Goal: Find contact information: Find contact information

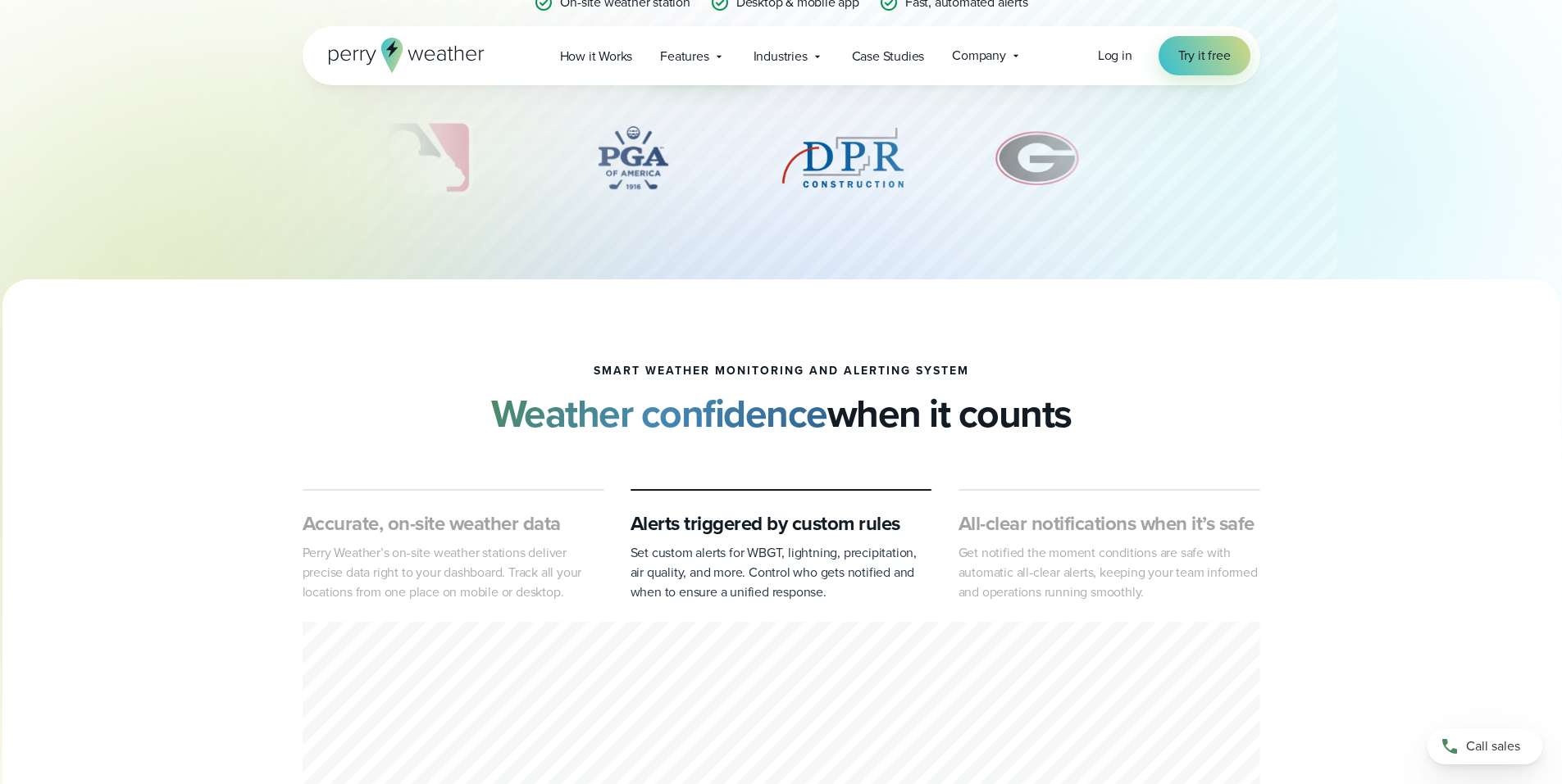
scroll to position [492, 0]
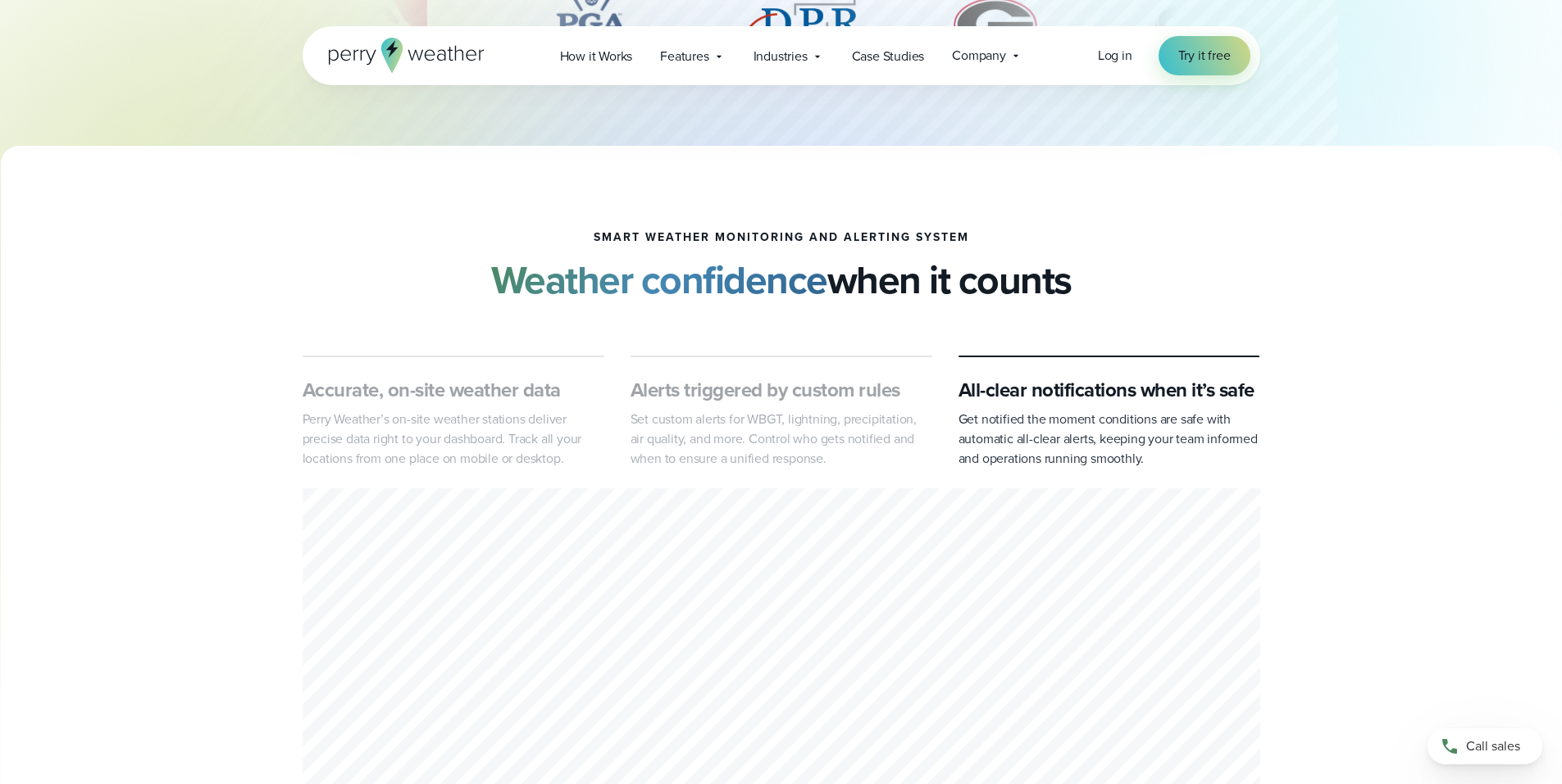
drag, startPoint x: 640, startPoint y: 278, endPoint x: 1103, endPoint y: 267, distance: 463.1
click at [1103, 267] on div "smart weather monitoring and alerting system Weather confidence when it counts" at bounding box center [781, 266] width 957 height 72
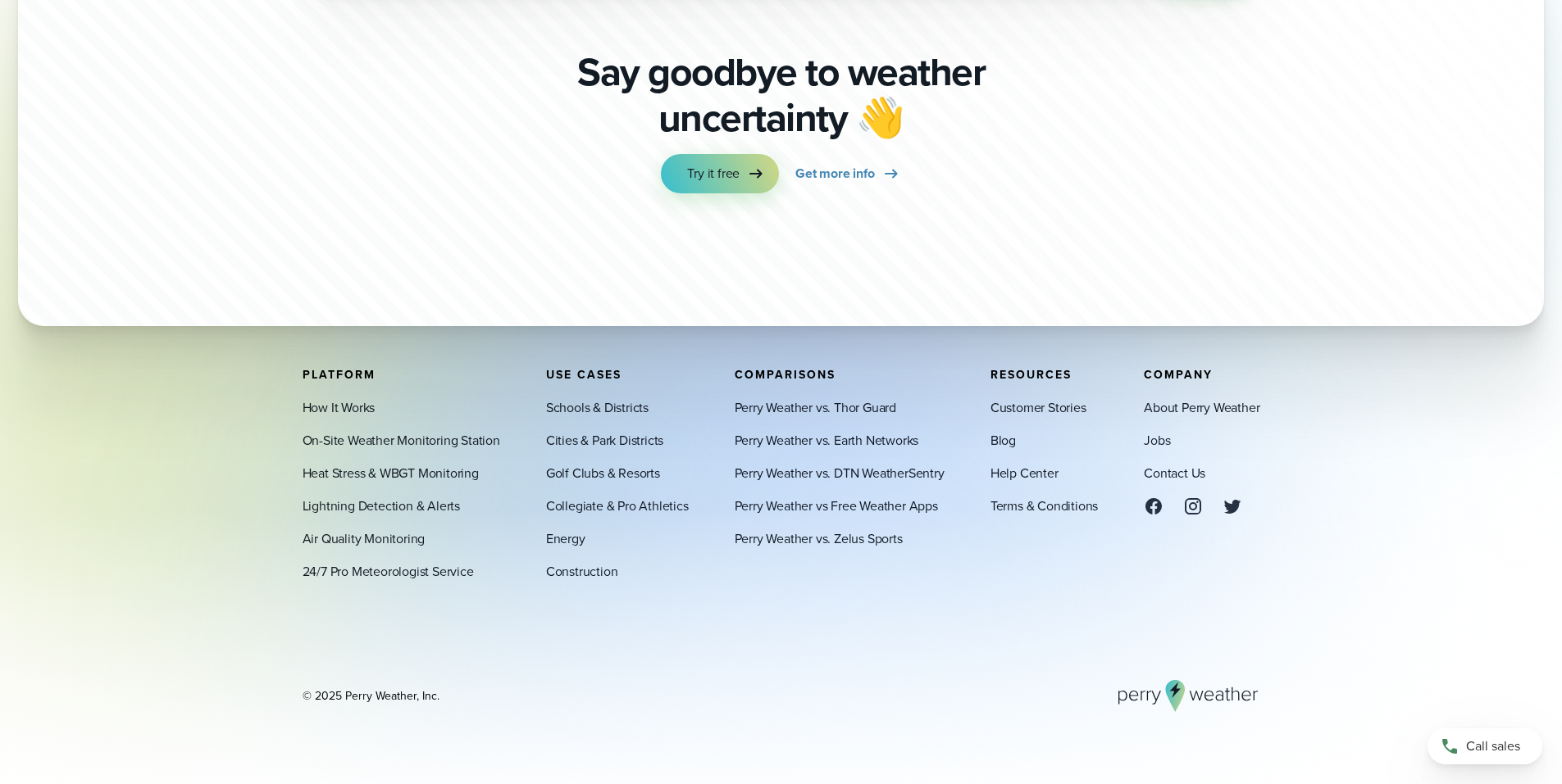
scroll to position [5765, 0]
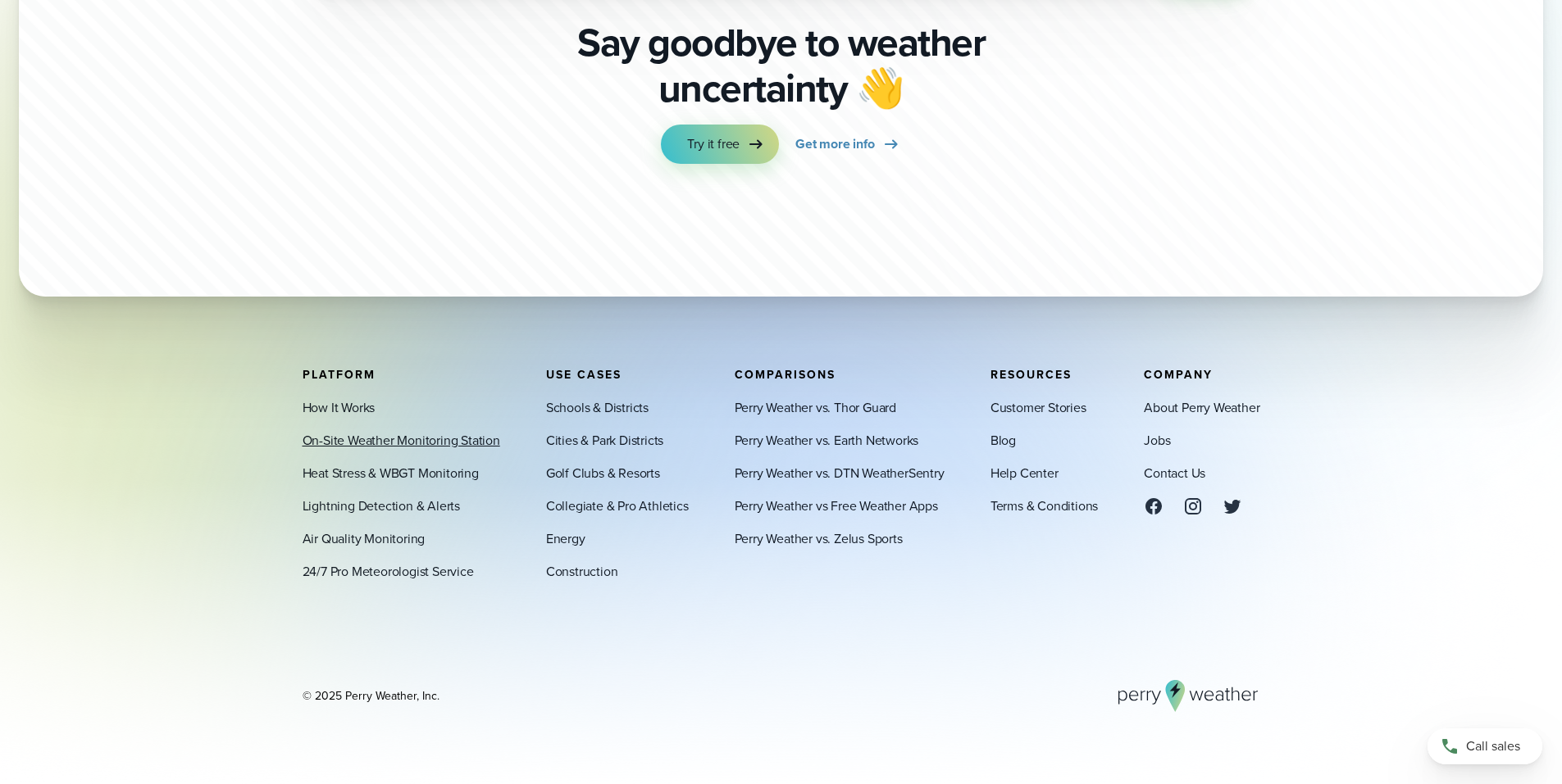
click at [357, 441] on link "On-Site Weather Monitoring Station" at bounding box center [401, 440] width 197 height 20
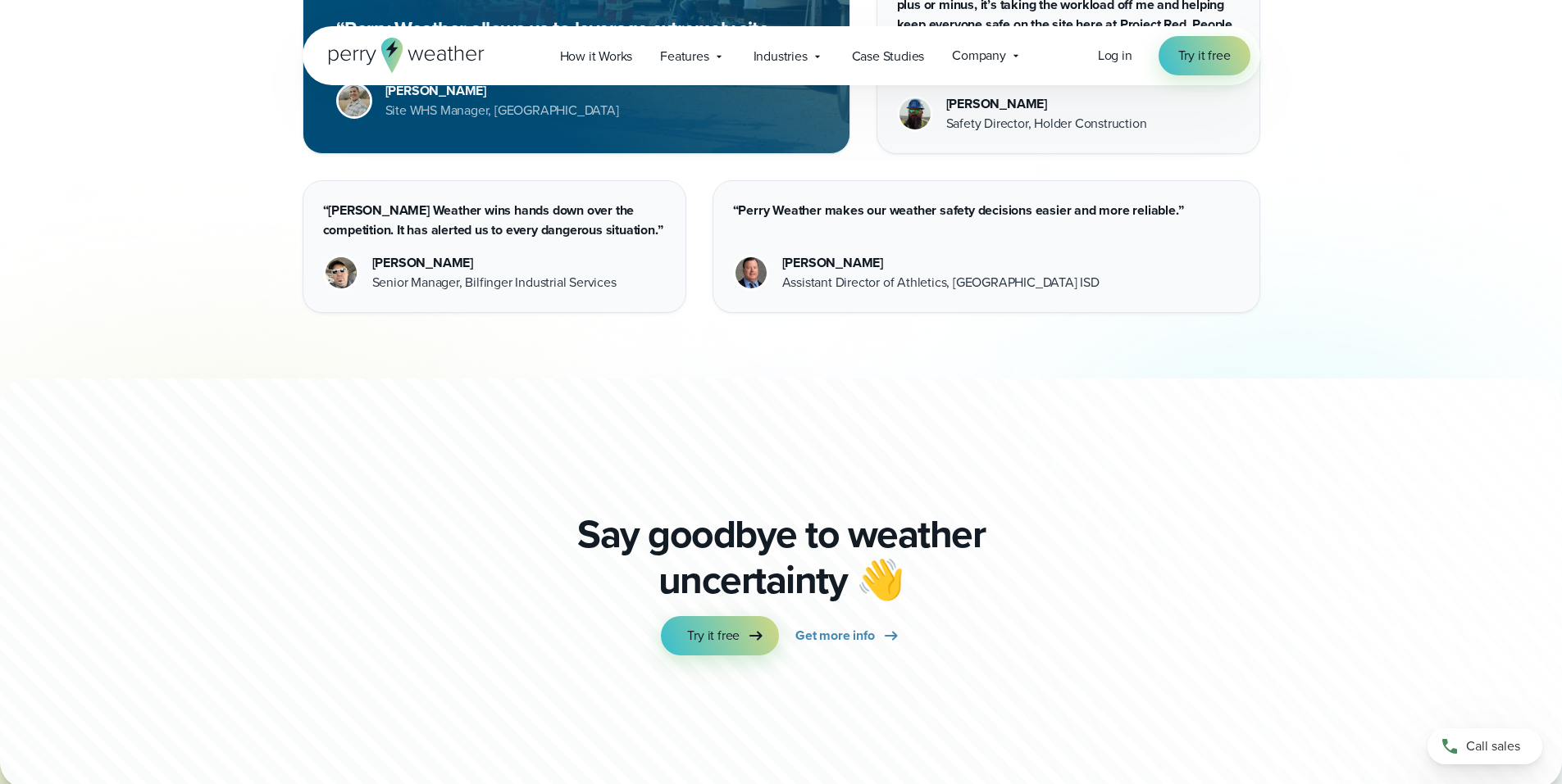
scroll to position [3937, 0]
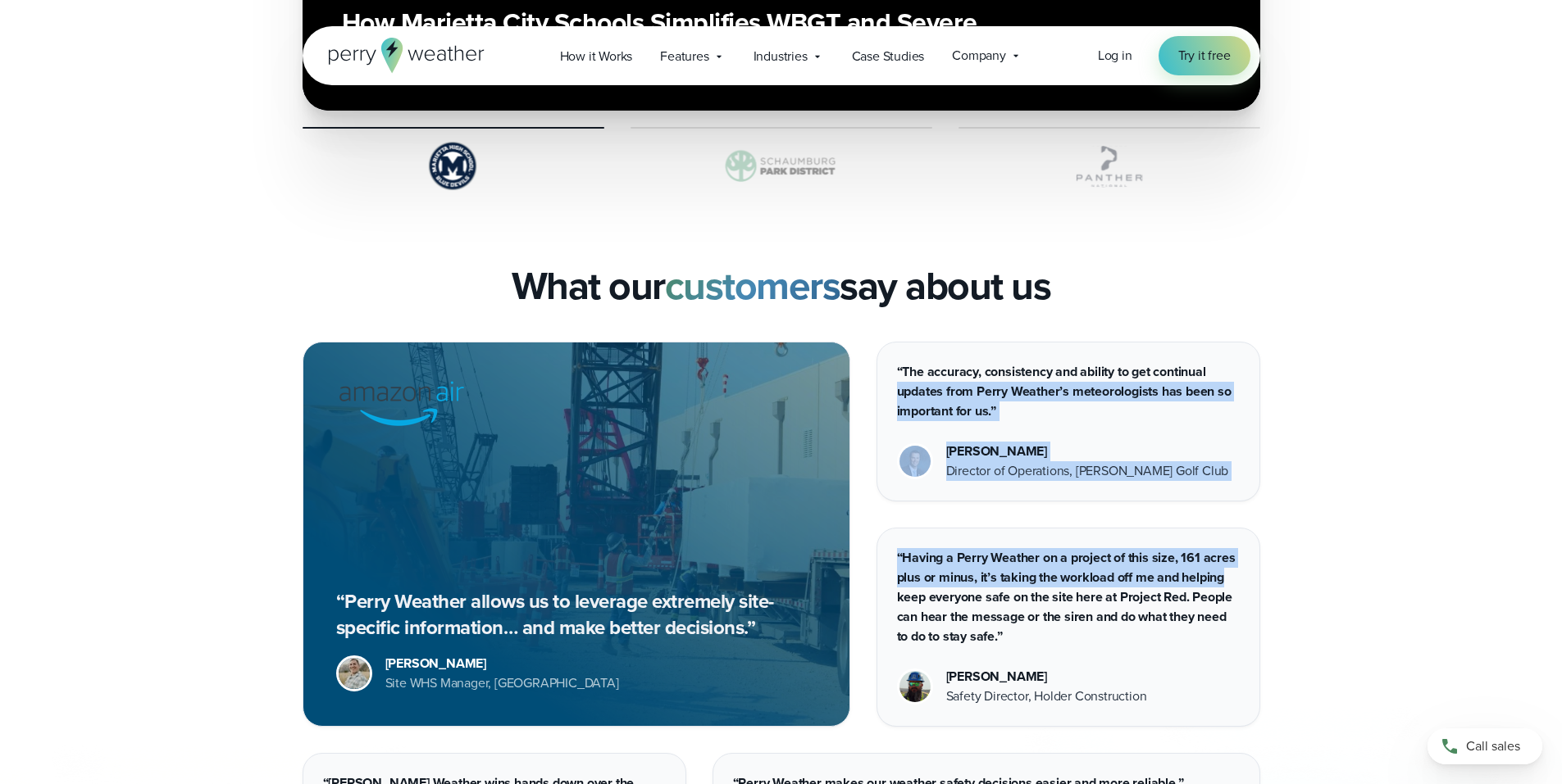
drag, startPoint x: 1560, startPoint y: 577, endPoint x: 1576, endPoint y: 356, distance: 221.6
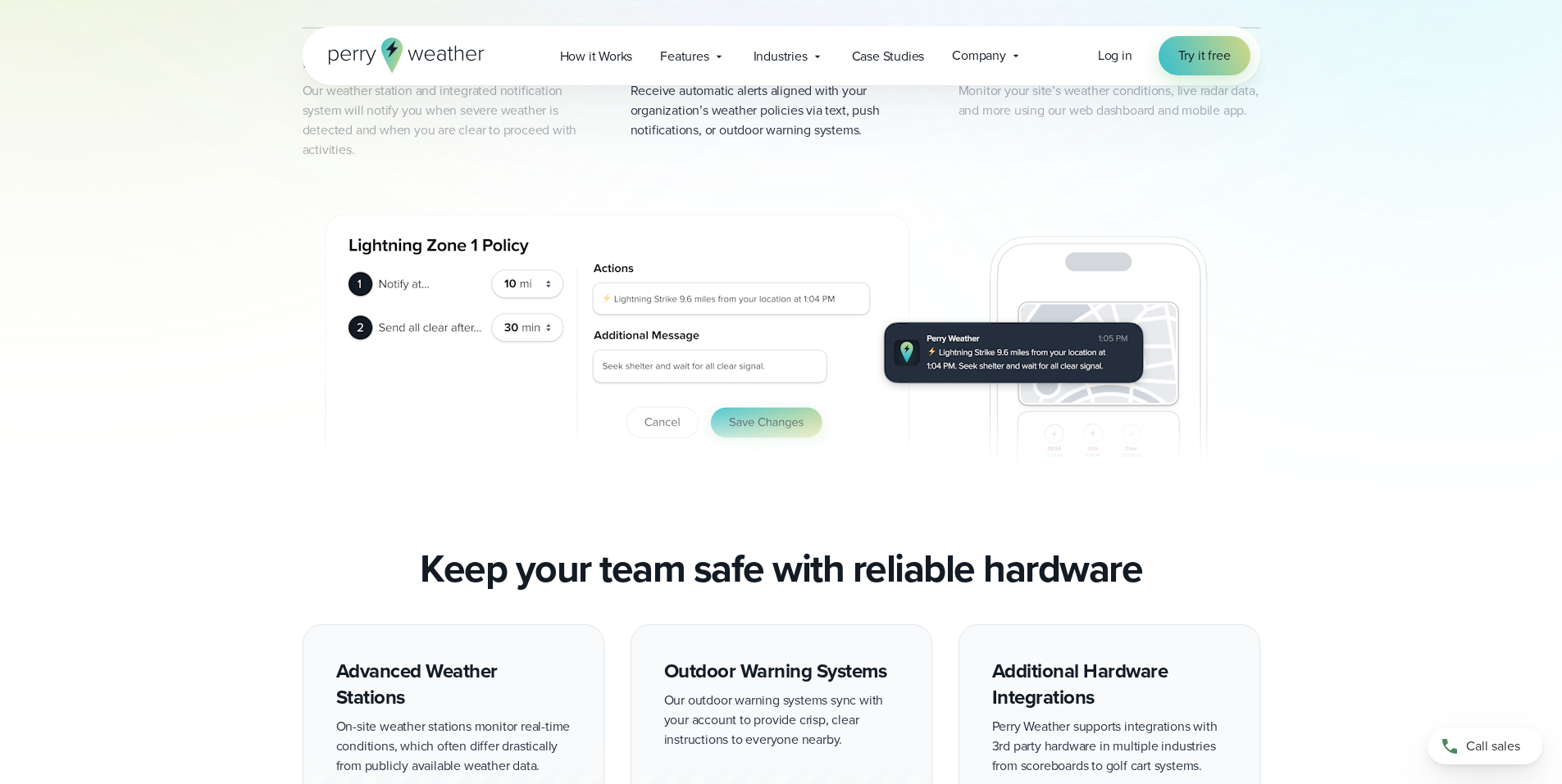
scroll to position [0, 0]
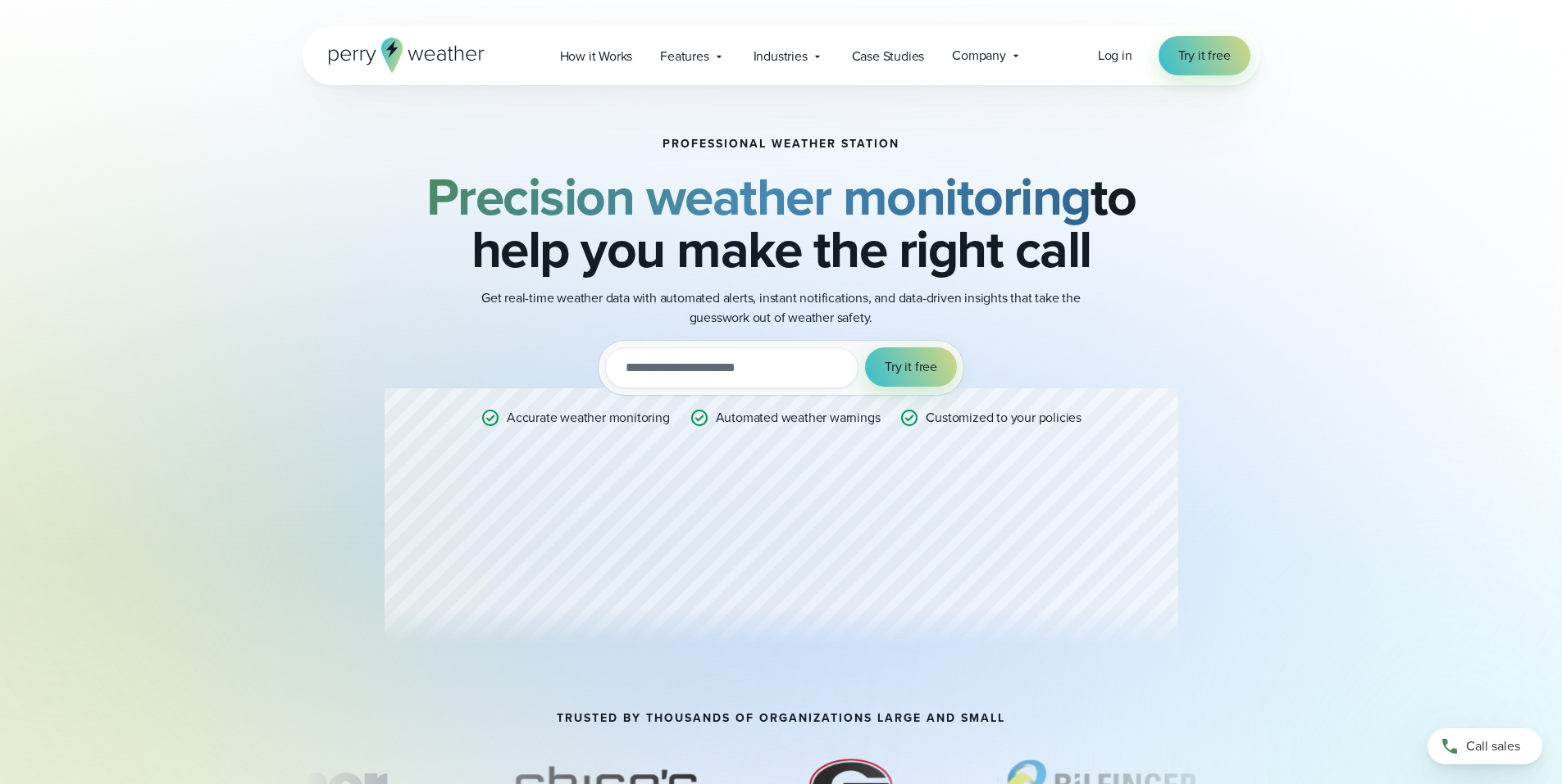
click at [407, 56] on icon at bounding box center [406, 55] width 156 height 35
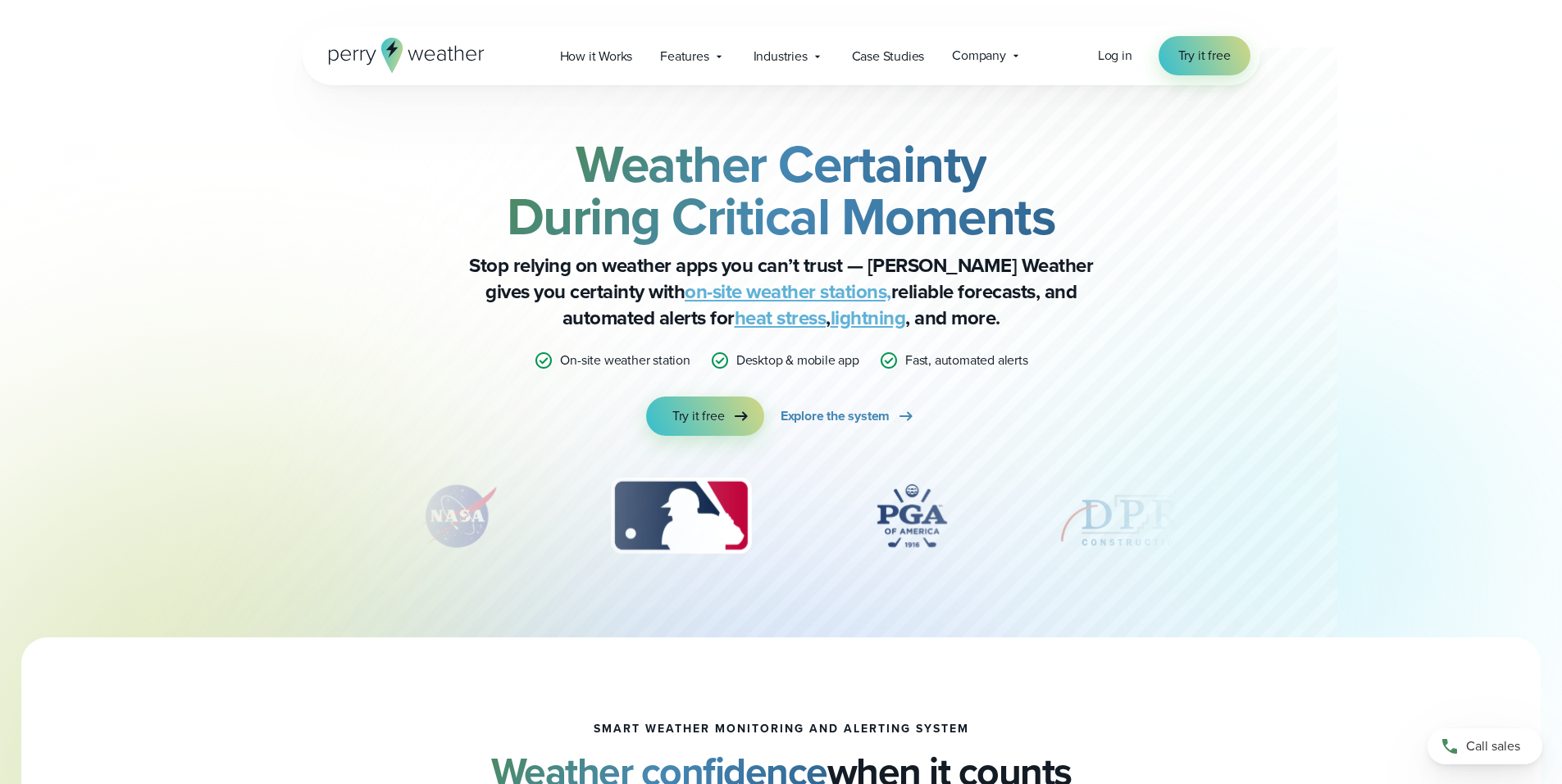
click at [684, 290] on link "on-site weather stations," at bounding box center [787, 291] width 206 height 29
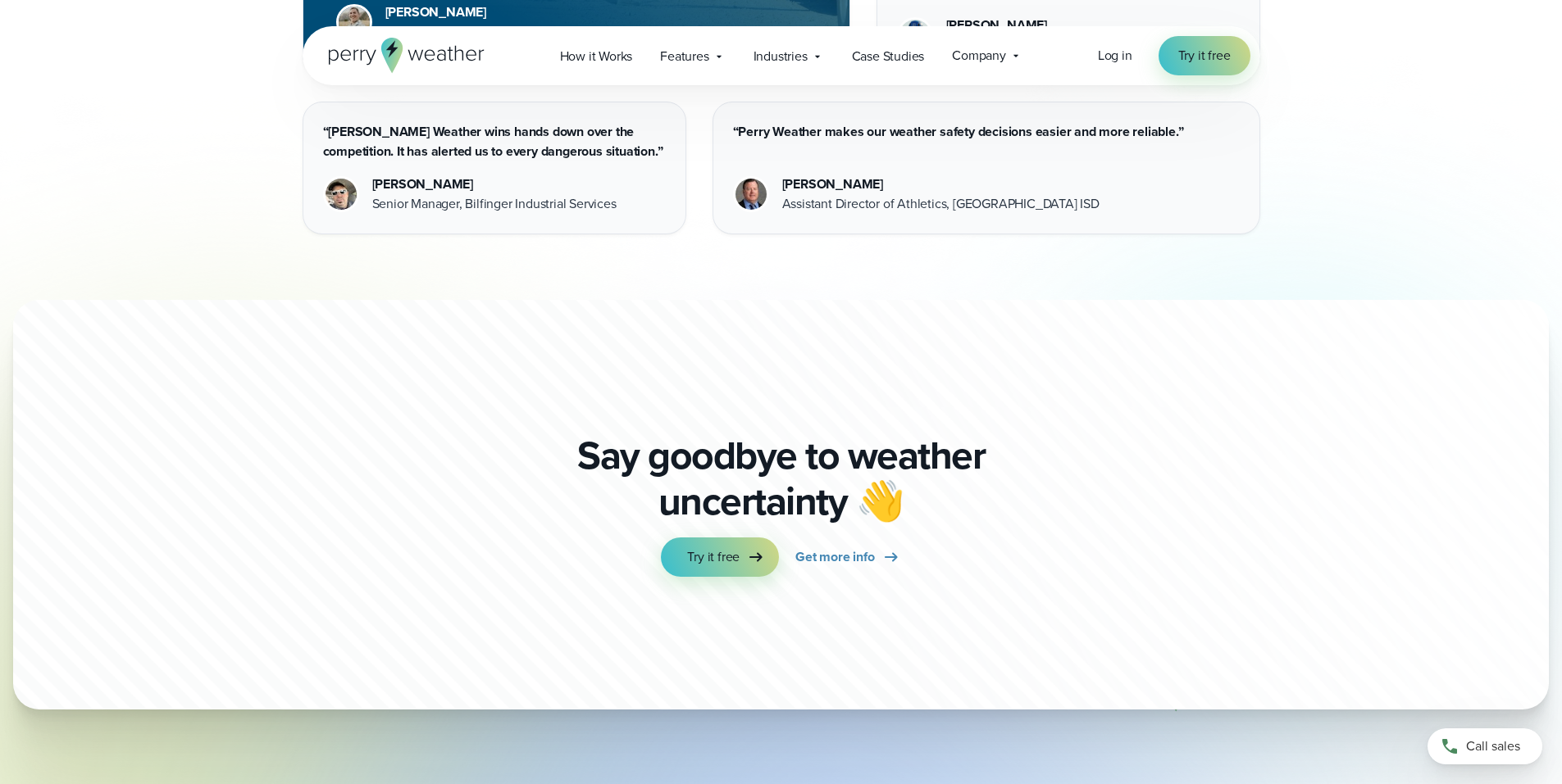
scroll to position [5001, 0]
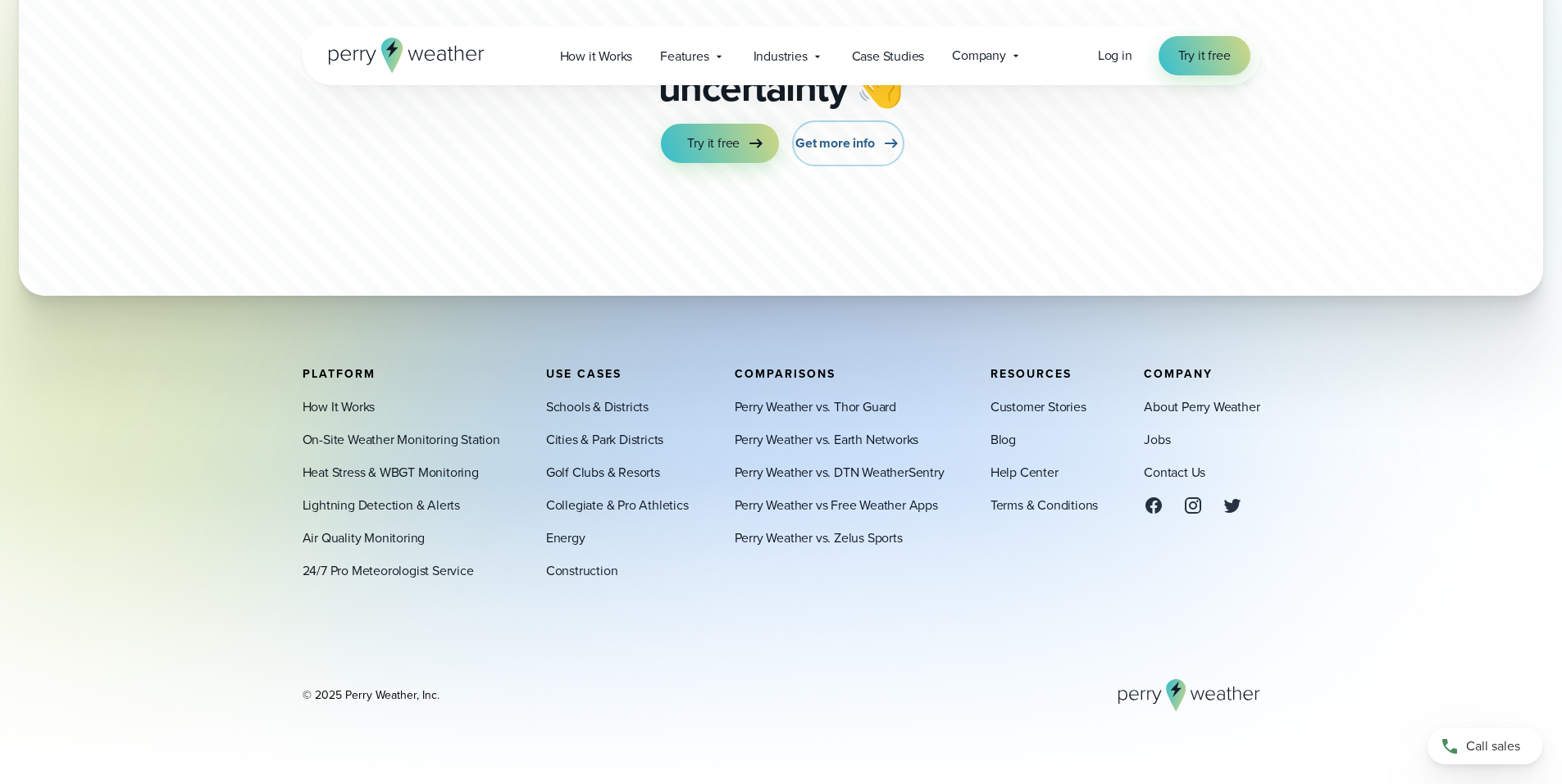
click at [846, 141] on span "Get more info" at bounding box center [835, 143] width 79 height 20
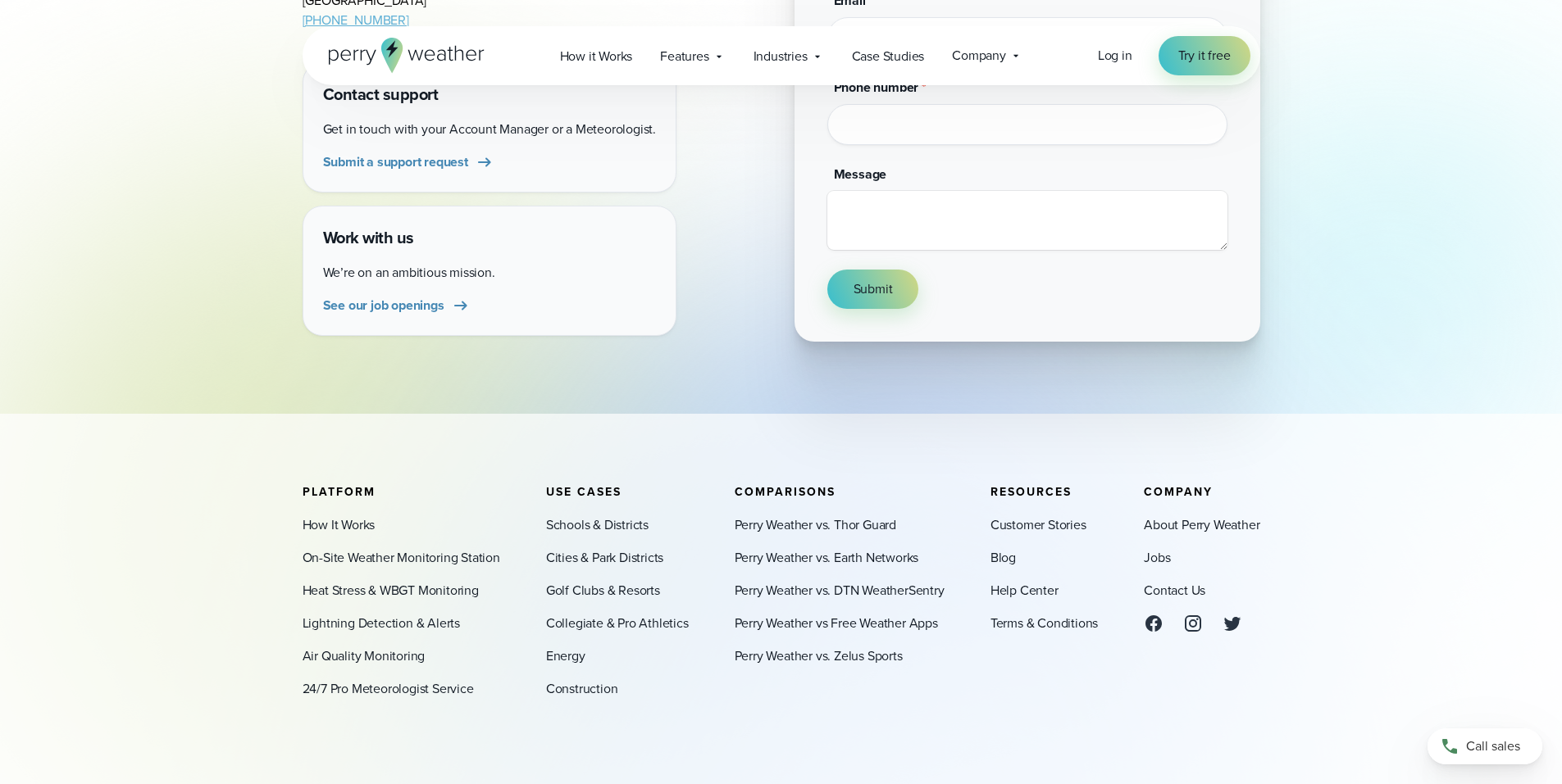
scroll to position [563, 0]
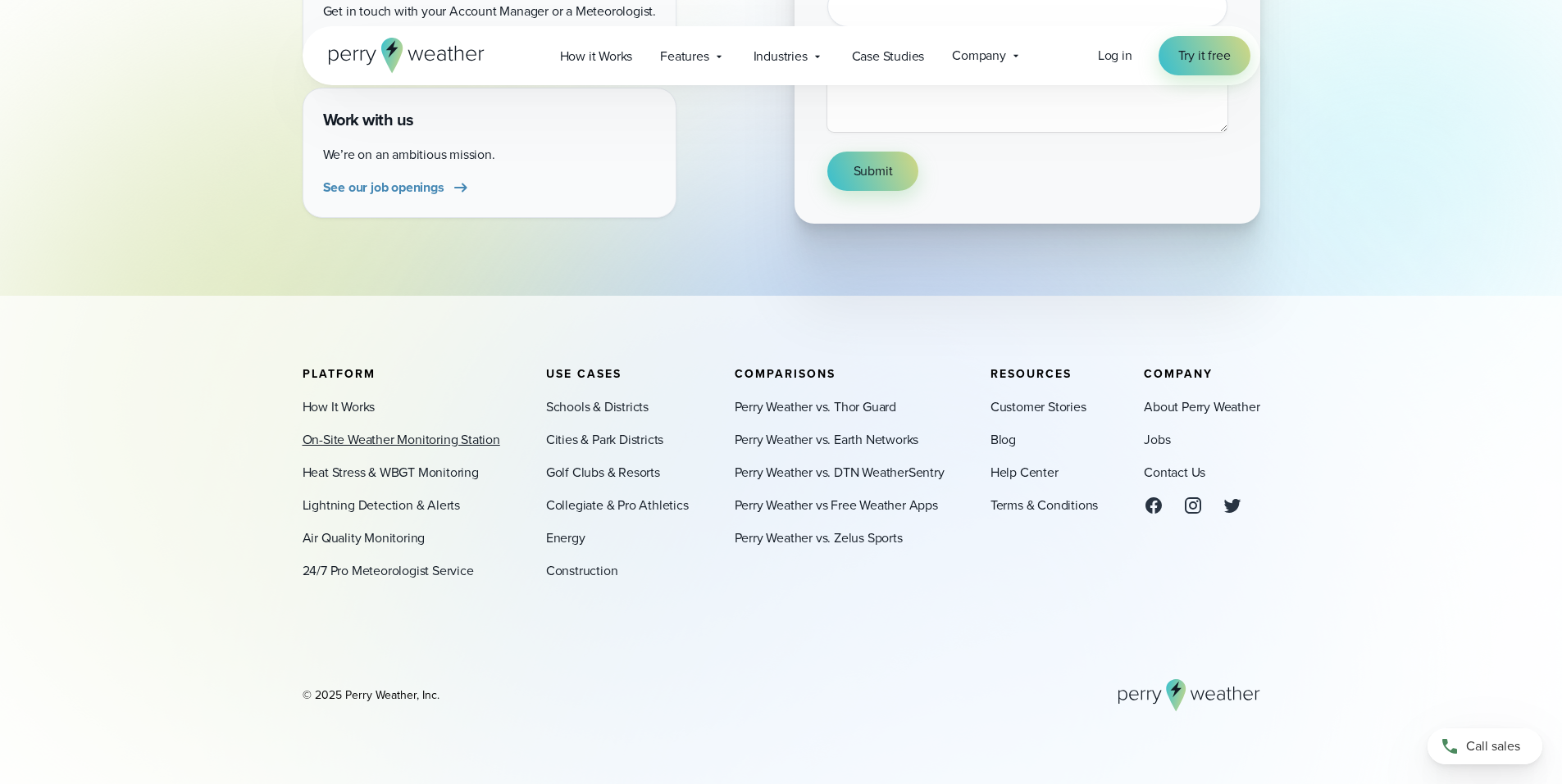
click at [387, 443] on link "On-Site Weather Monitoring Station" at bounding box center [401, 440] width 197 height 20
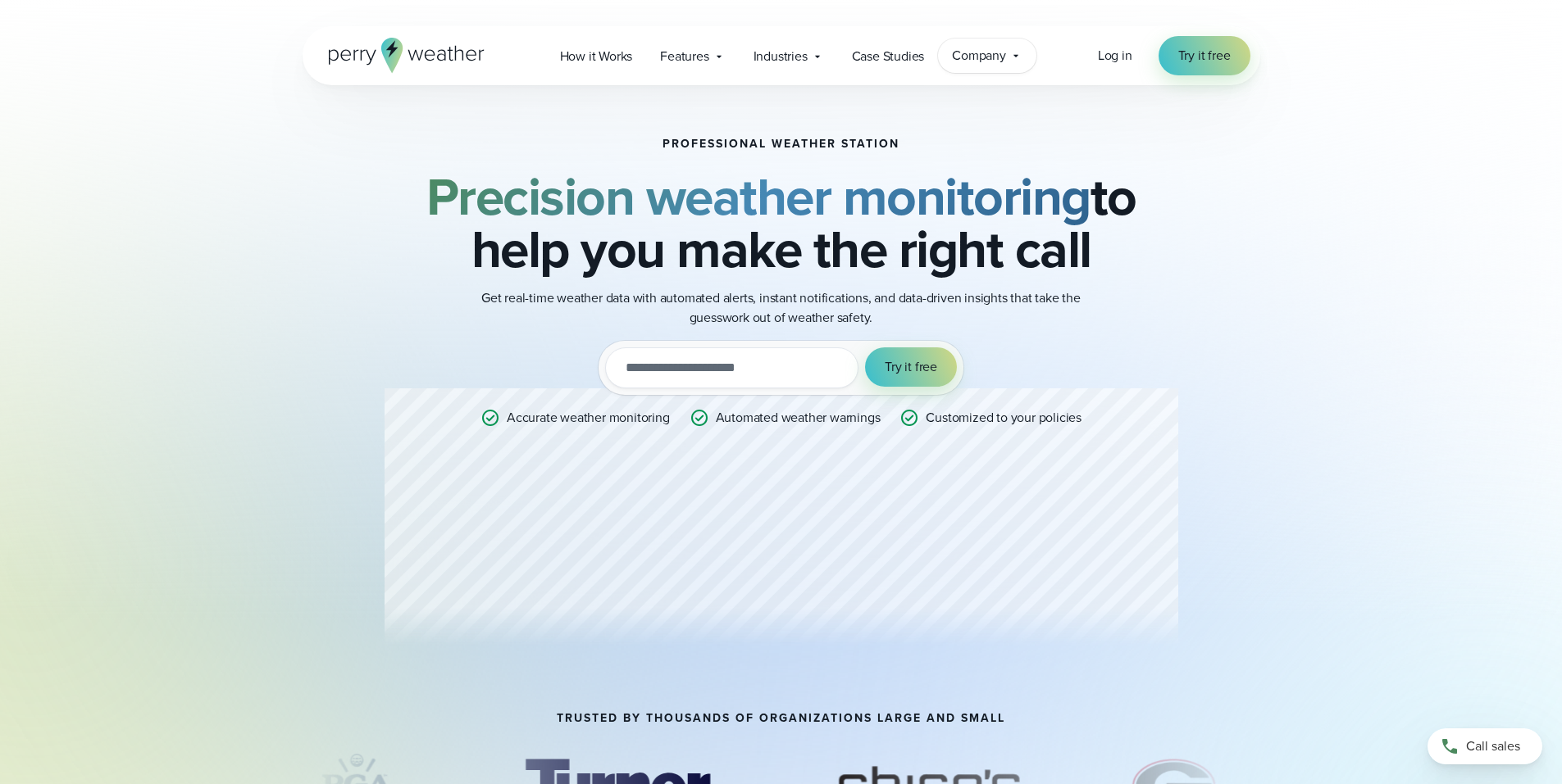
click at [998, 57] on span "Company" at bounding box center [978, 56] width 54 height 20
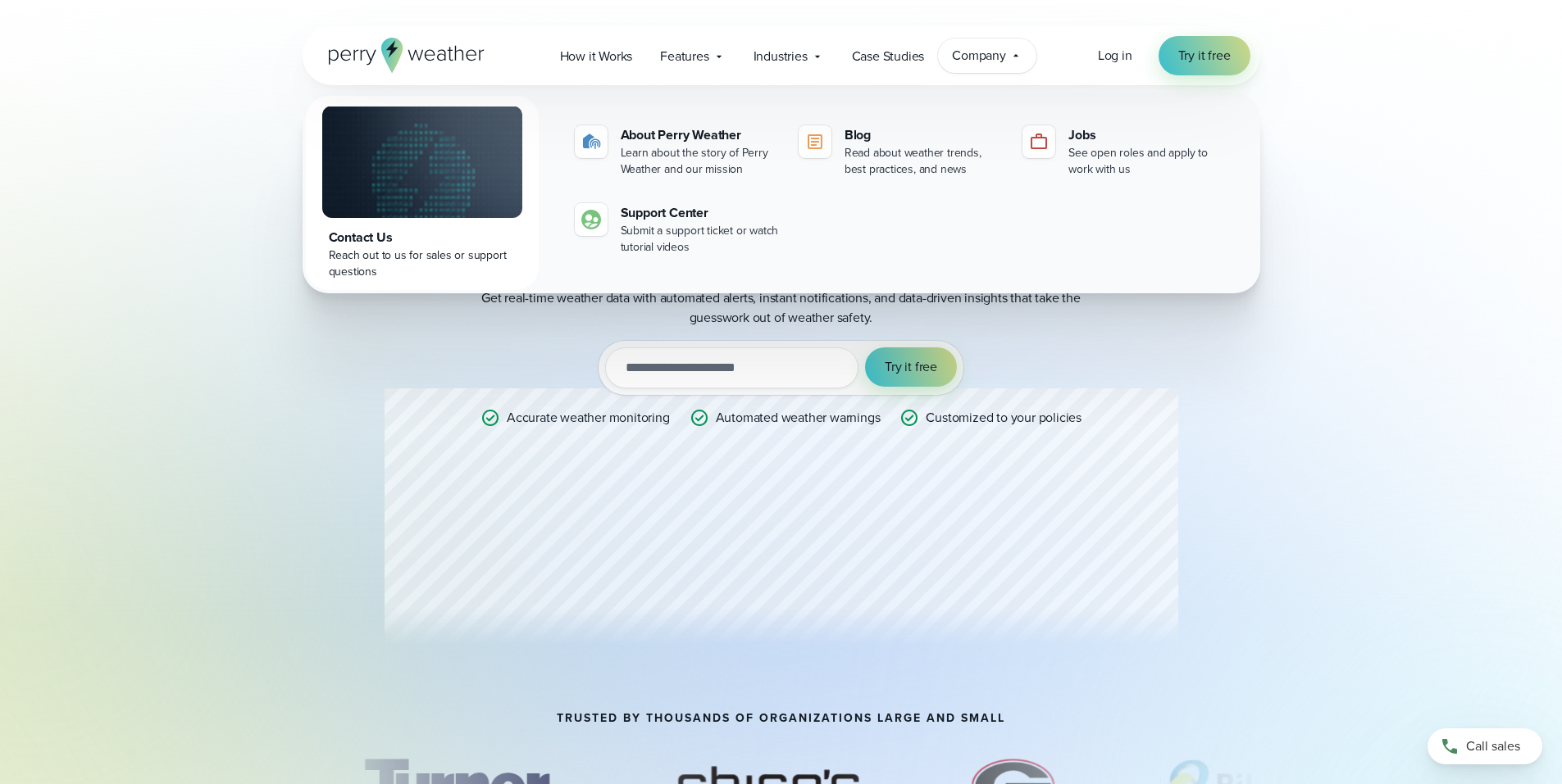
click at [404, 257] on div "Reach out to us for sales or support questions" at bounding box center [422, 263] width 187 height 32
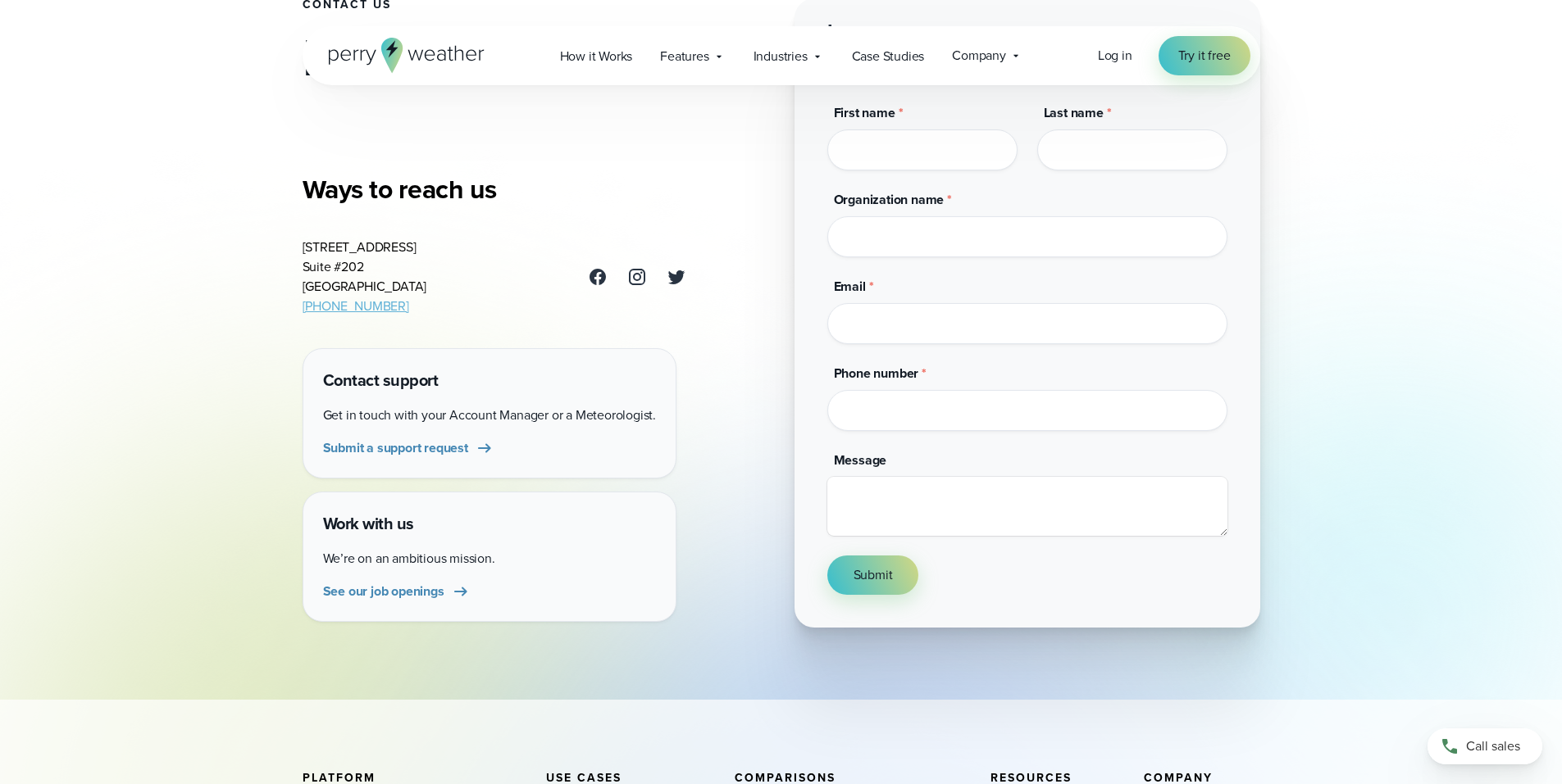
scroll to position [164, 0]
